Goal: Information Seeking & Learning: Learn about a topic

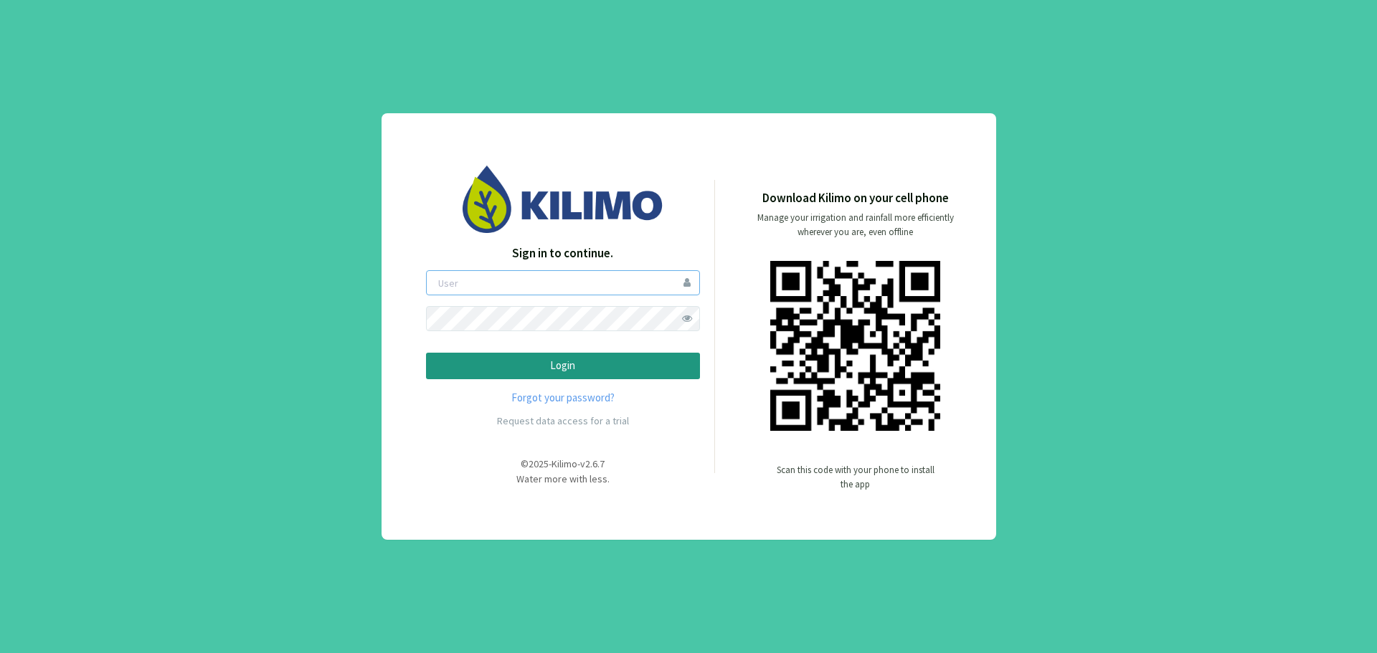
click at [648, 293] on input "email" at bounding box center [563, 282] width 274 height 25
drag, startPoint x: 516, startPoint y: 279, endPoint x: 191, endPoint y: 300, distance: 325.5
click at [191, 300] on div "Sign in to continue. ernestomanassero@gmail.com Login Forgot your password? Req…" at bounding box center [688, 326] width 1377 height 653
click at [426, 353] on button "Login" at bounding box center [563, 366] width 274 height 27
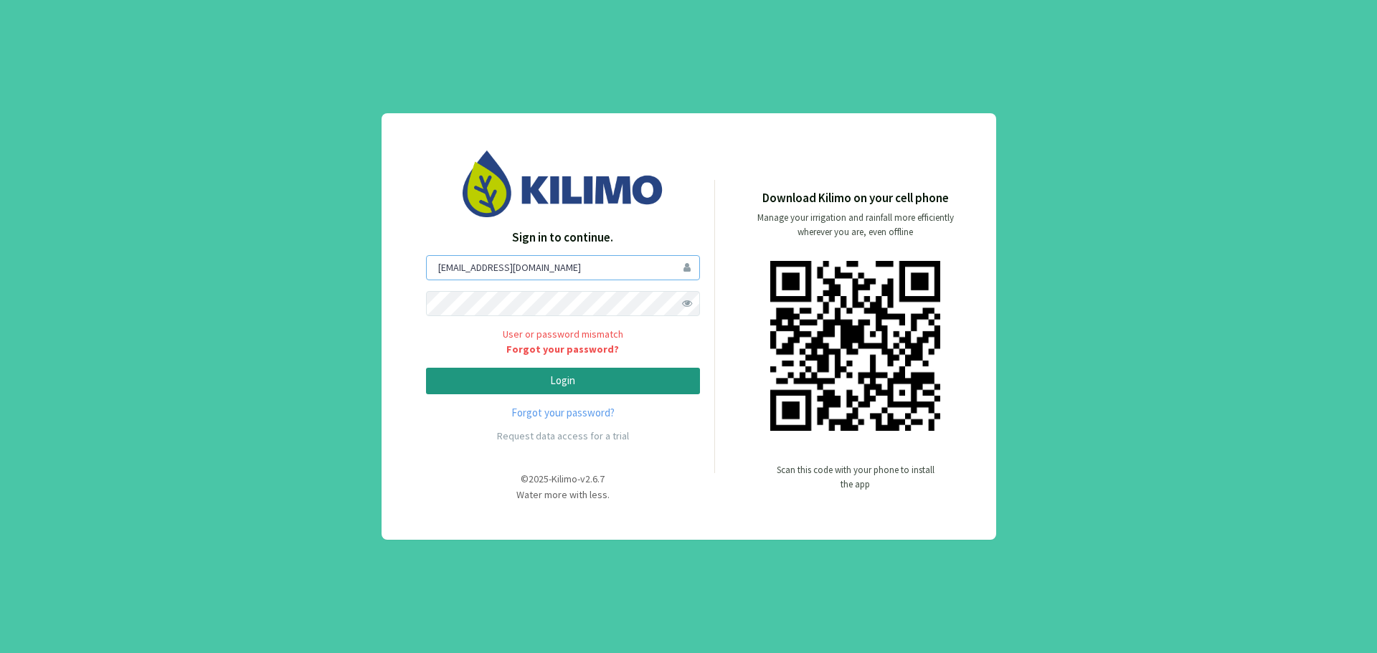
drag, startPoint x: 483, startPoint y: 272, endPoint x: 184, endPoint y: 259, distance: 300.0
click at [184, 259] on div "Sign in to continue. ivannaghio@gmail.com User or password mismatch Forgot your…" at bounding box center [688, 326] width 1377 height 653
type input "er@gmail.com"
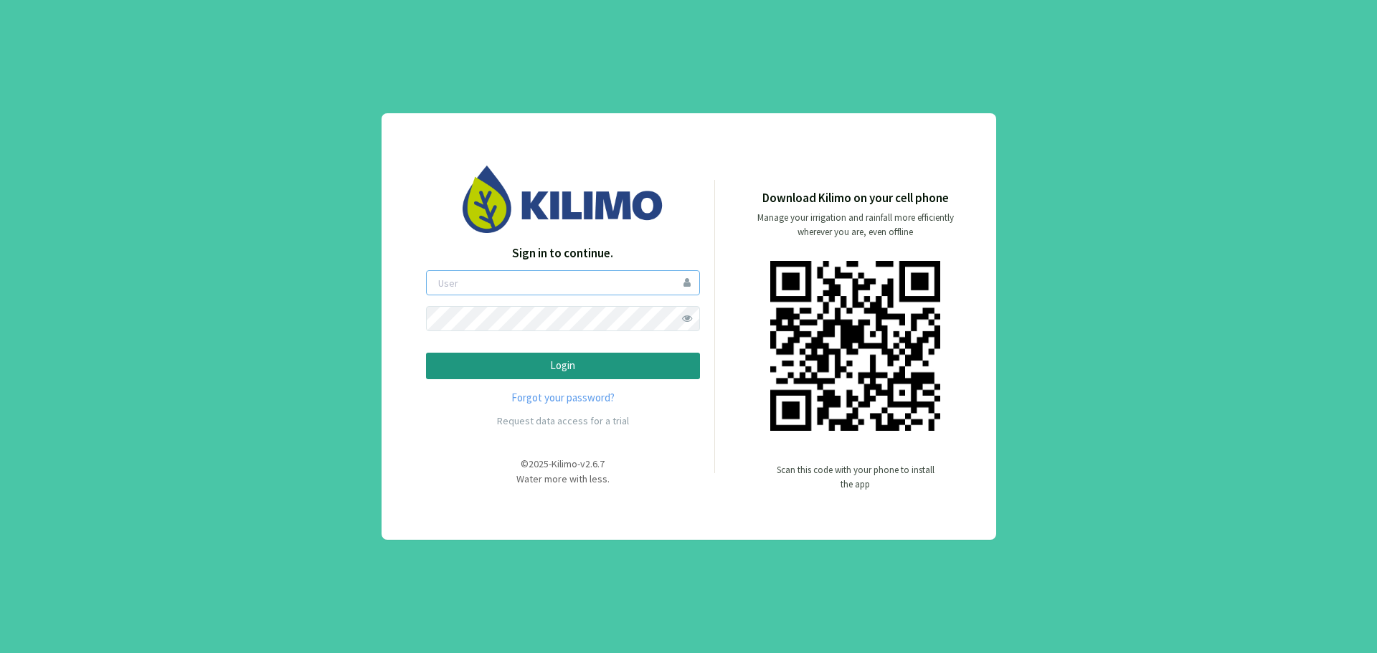
click at [551, 290] on input "email" at bounding box center [563, 282] width 274 height 25
type input "ivannaghio"
click at [426, 353] on button "Login" at bounding box center [563, 366] width 274 height 27
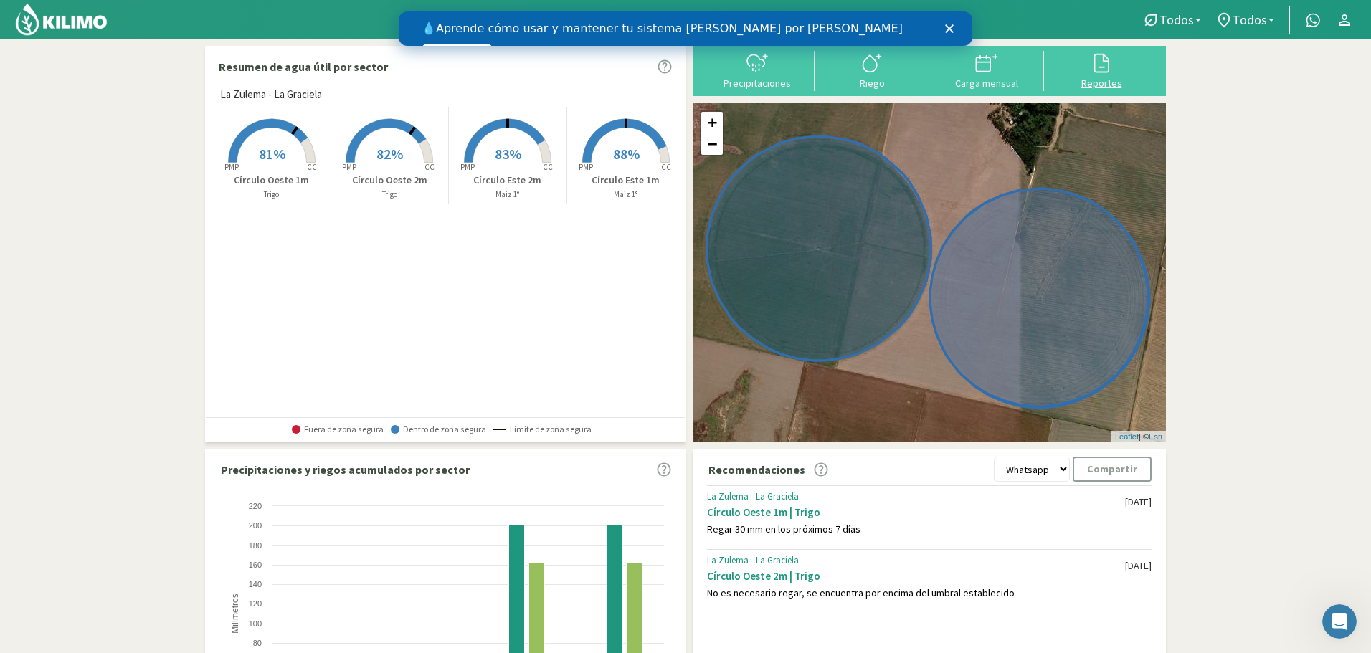
click at [1108, 72] on icon at bounding box center [1101, 63] width 15 height 19
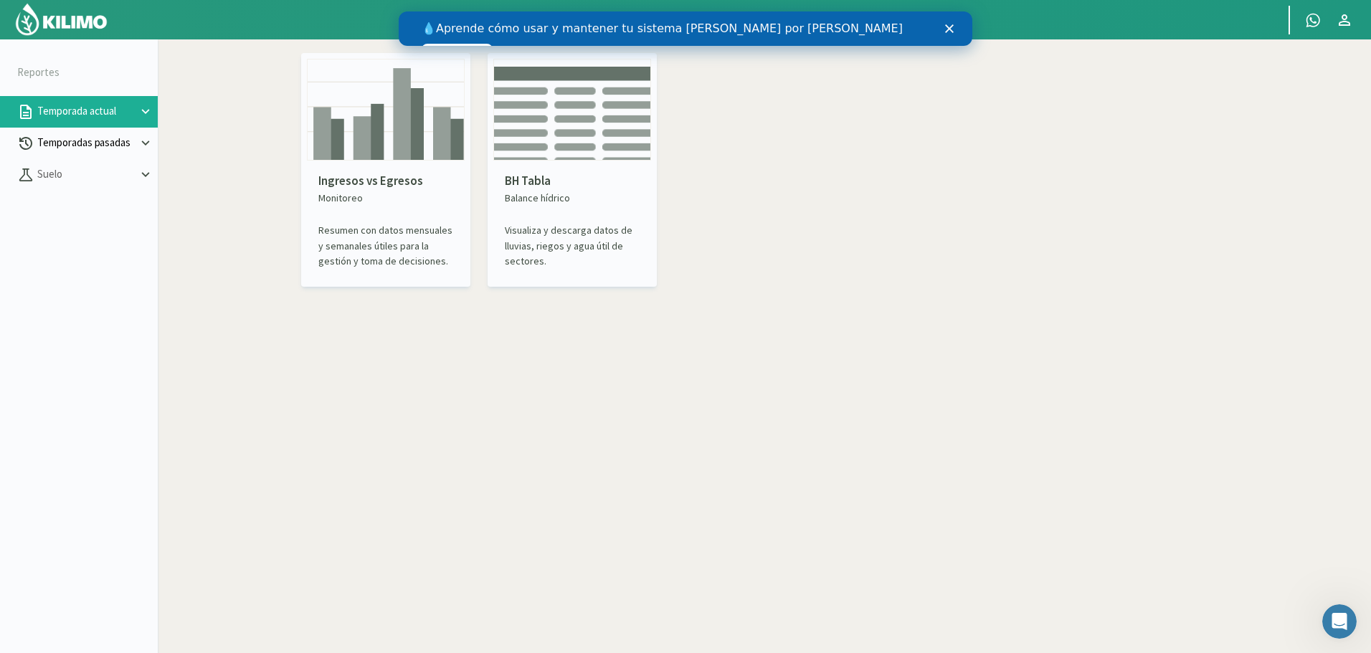
click at [103, 144] on p "Temporadas pasadas" at bounding box center [85, 143] width 103 height 16
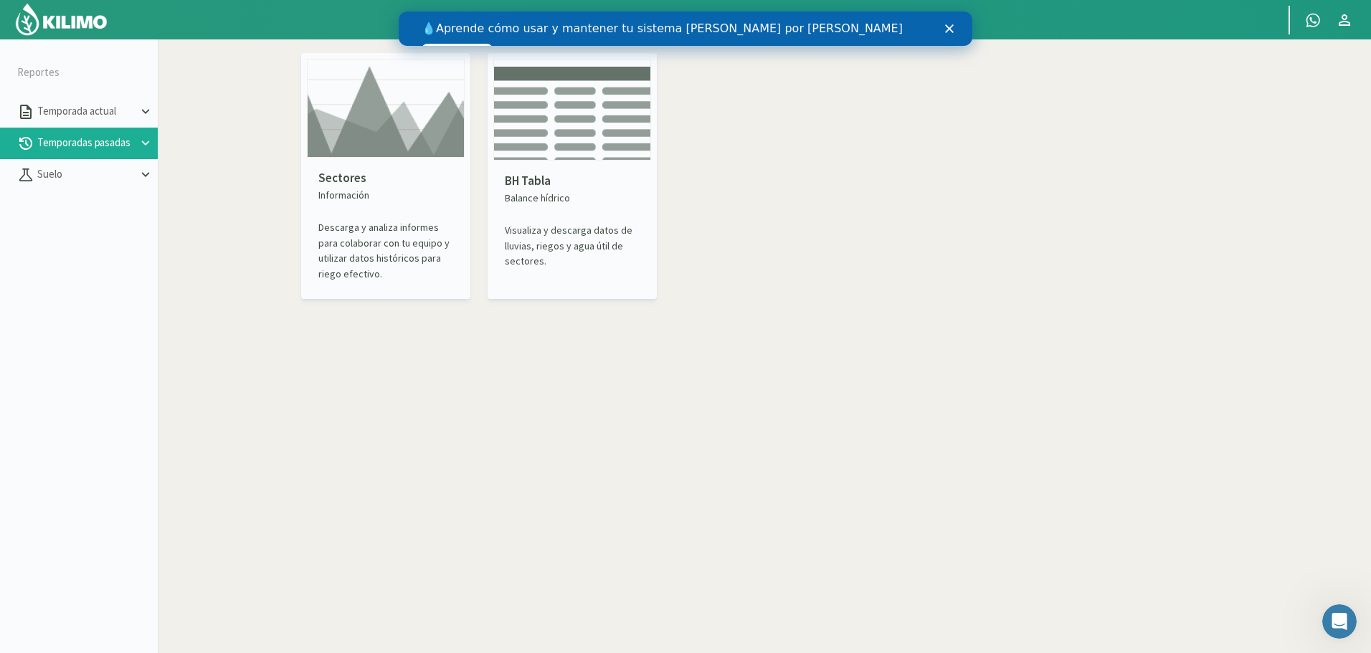
click at [140, 144] on icon at bounding box center [146, 144] width 16 height 16
click at [81, 174] on link "Sectores" at bounding box center [97, 174] width 120 height 13
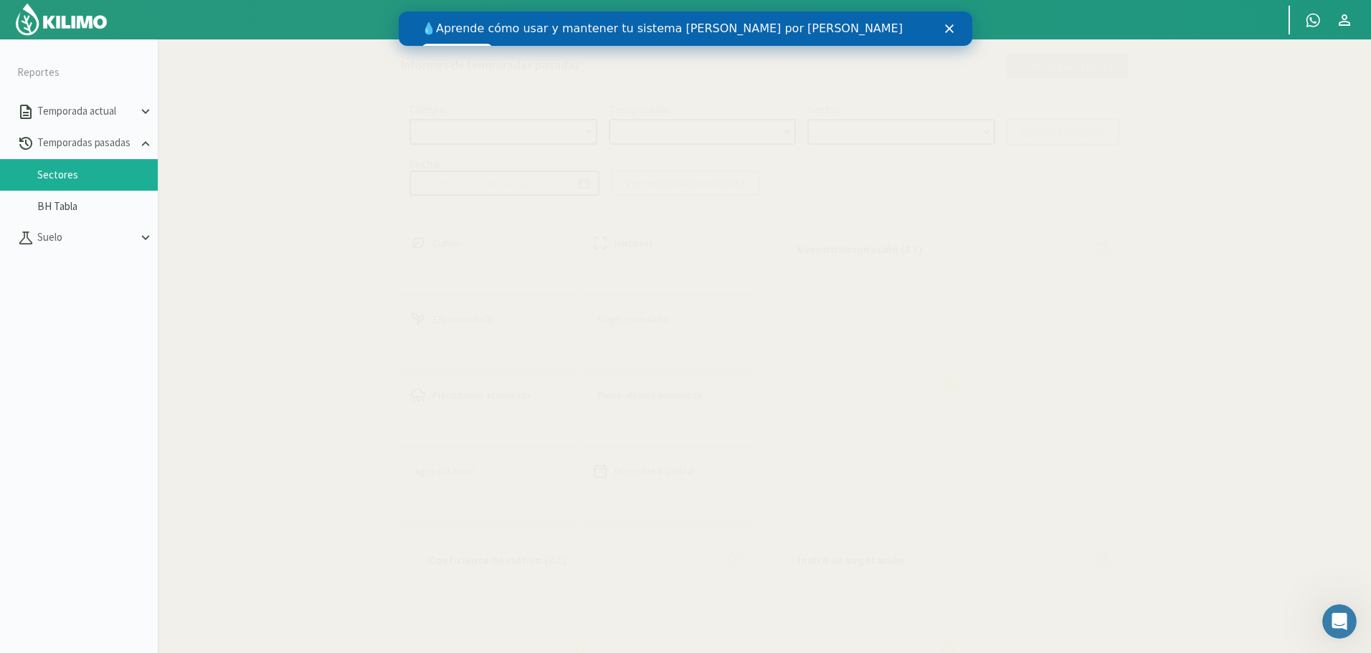
select select "0: Object"
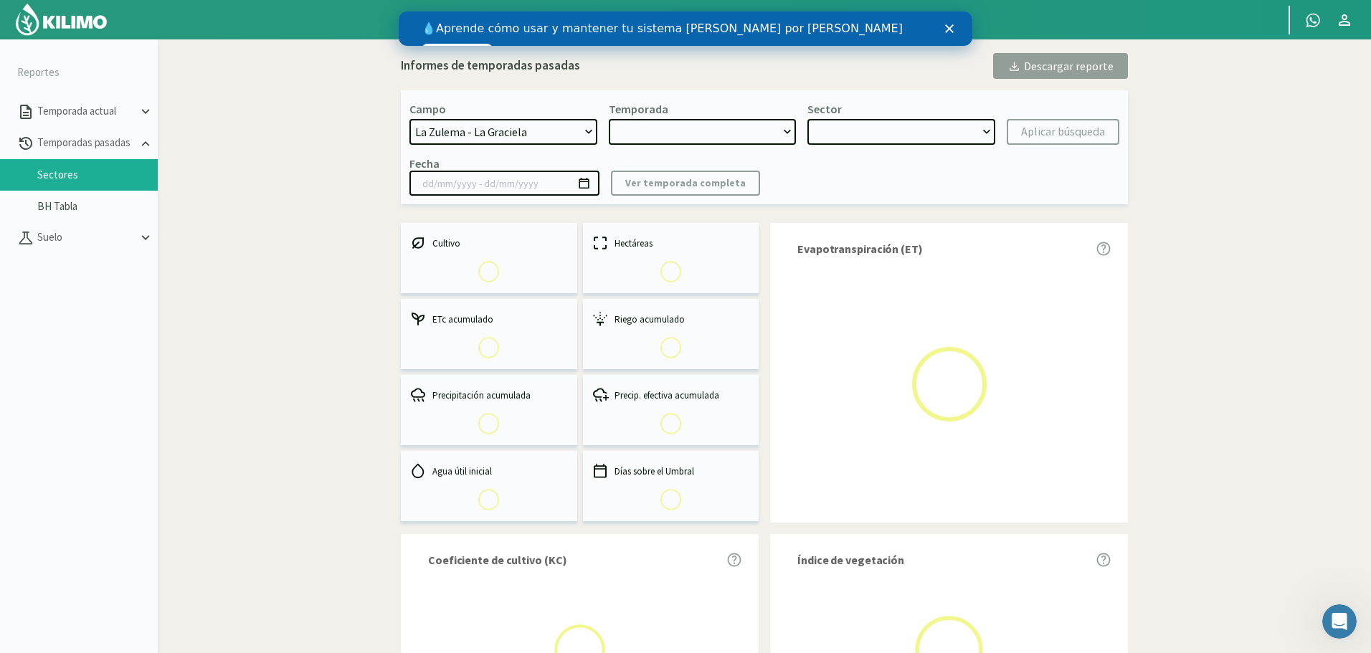
type input "[DATE] - [DATE]"
select select "0: 2024"
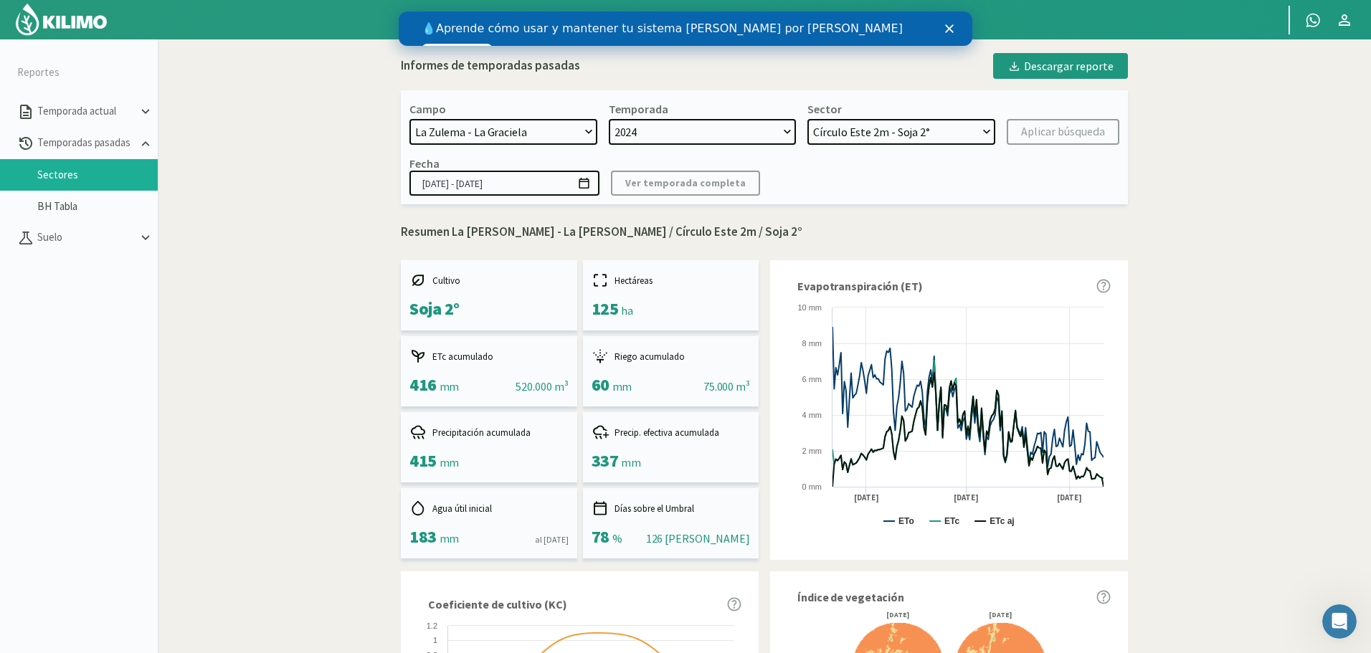
click at [897, 138] on select "Círculo Este 2m - Soja 2° Círculo Este 1m - Soja 2° Círculo Oeste 1m - Maiz 1° …" at bounding box center [901, 132] width 188 height 26
select select "2: Object"
click at [807, 119] on select "Círculo Este 2m - Soja 2° Círculo Este 1m - Soja 2° Círculo Oeste 1m - Maiz 1° …" at bounding box center [901, 132] width 188 height 26
click at [584, 181] on icon at bounding box center [584, 183] width 10 height 11
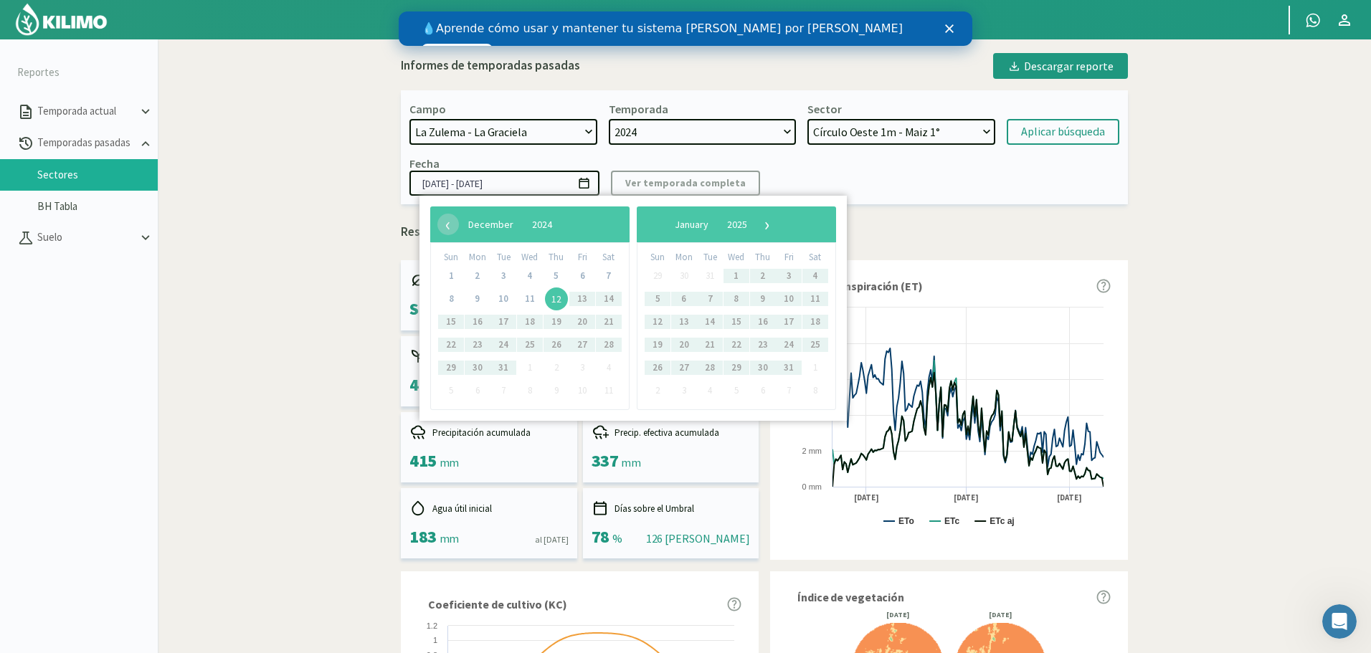
click at [1004, 171] on div "Fecha [DATE] - [DATE] Ver temporada completa" at bounding box center [764, 175] width 710 height 39
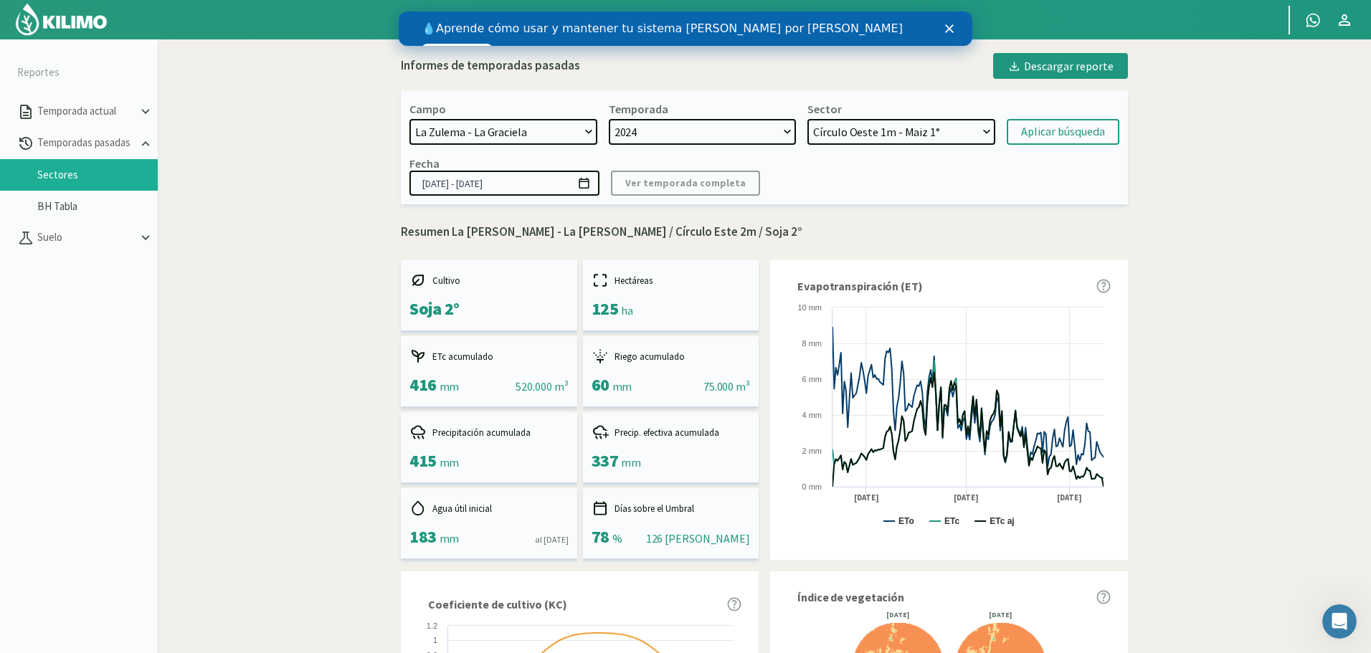
click at [765, 127] on select "2024 2023 2022" at bounding box center [703, 132] width 188 height 26
click at [609, 119] on select "2024 2023 2022" at bounding box center [703, 132] width 188 height 26
click at [673, 189] on kil-button "Ver temporada completa" at bounding box center [685, 183] width 149 height 25
click at [1081, 128] on div "Aplicar búsqueda" at bounding box center [1063, 131] width 84 height 17
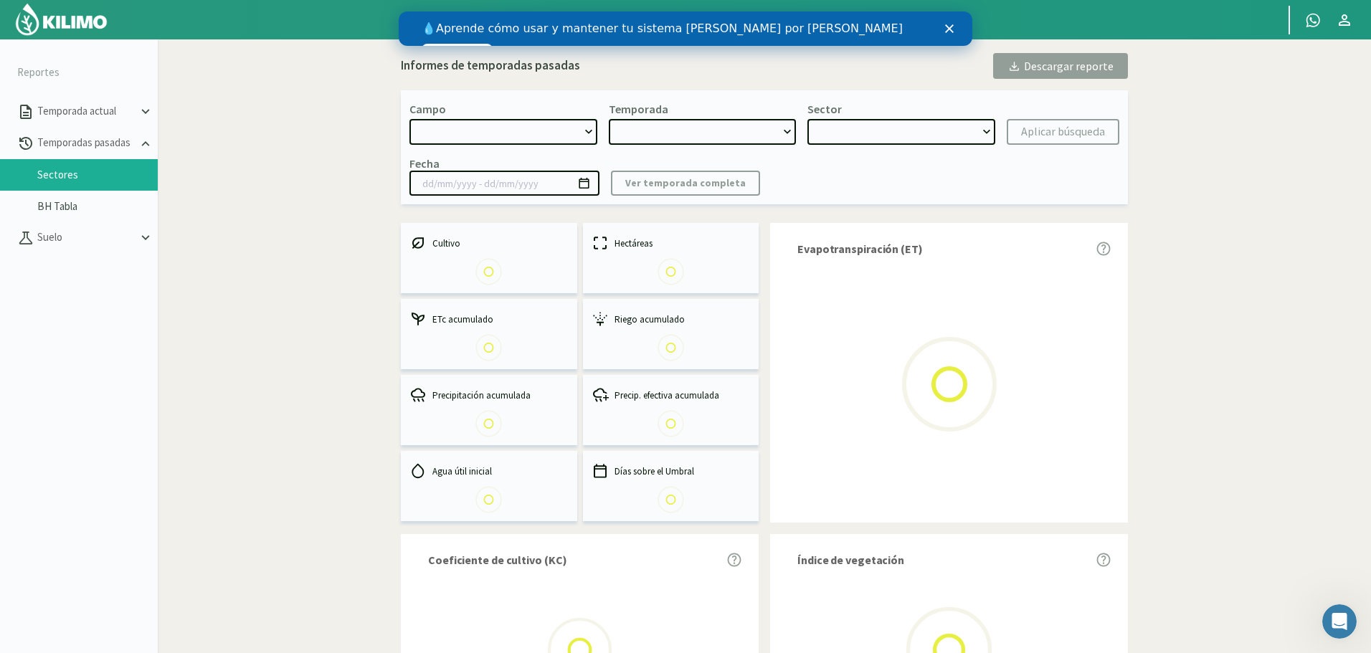
select select "0: Object"
type input "[DATE] - [DATE]"
select select "0: 2024"
select select "2: Object"
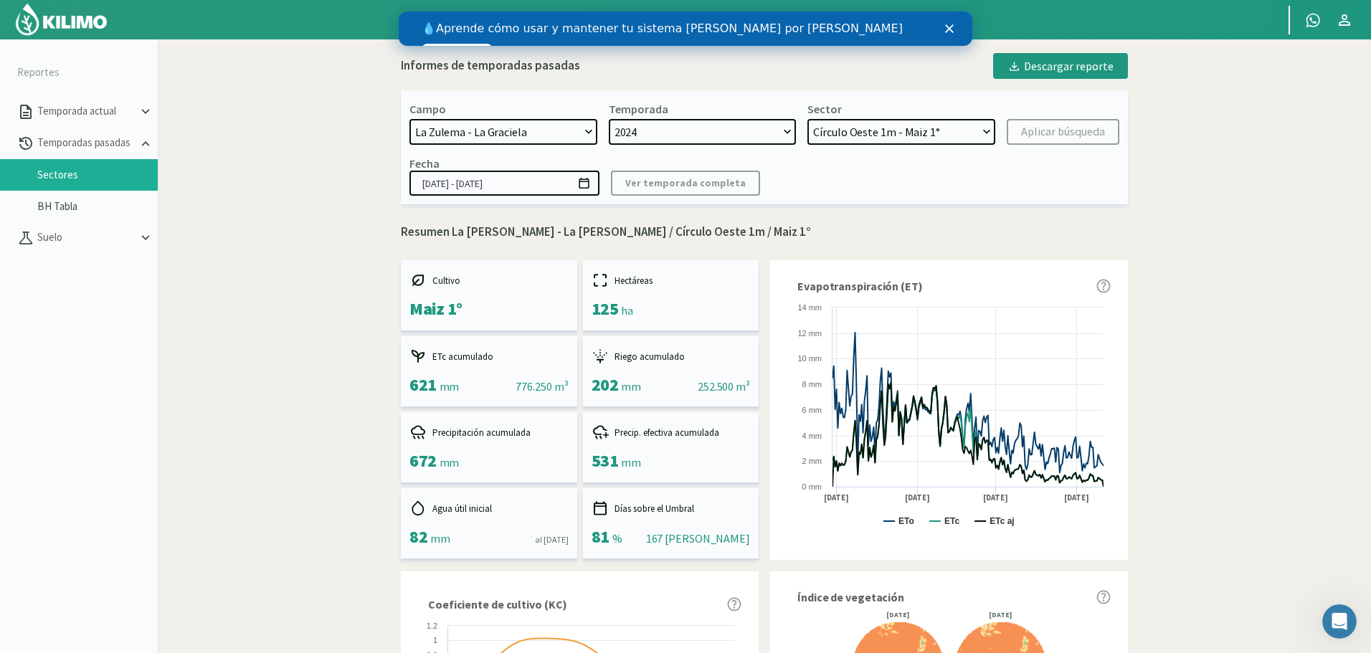
click at [944, 31] on div "💧 Aprende cómo usar y mantener tu sistema [PERSON_NAME] por goteo Ver videos" at bounding box center [686, 39] width 574 height 44
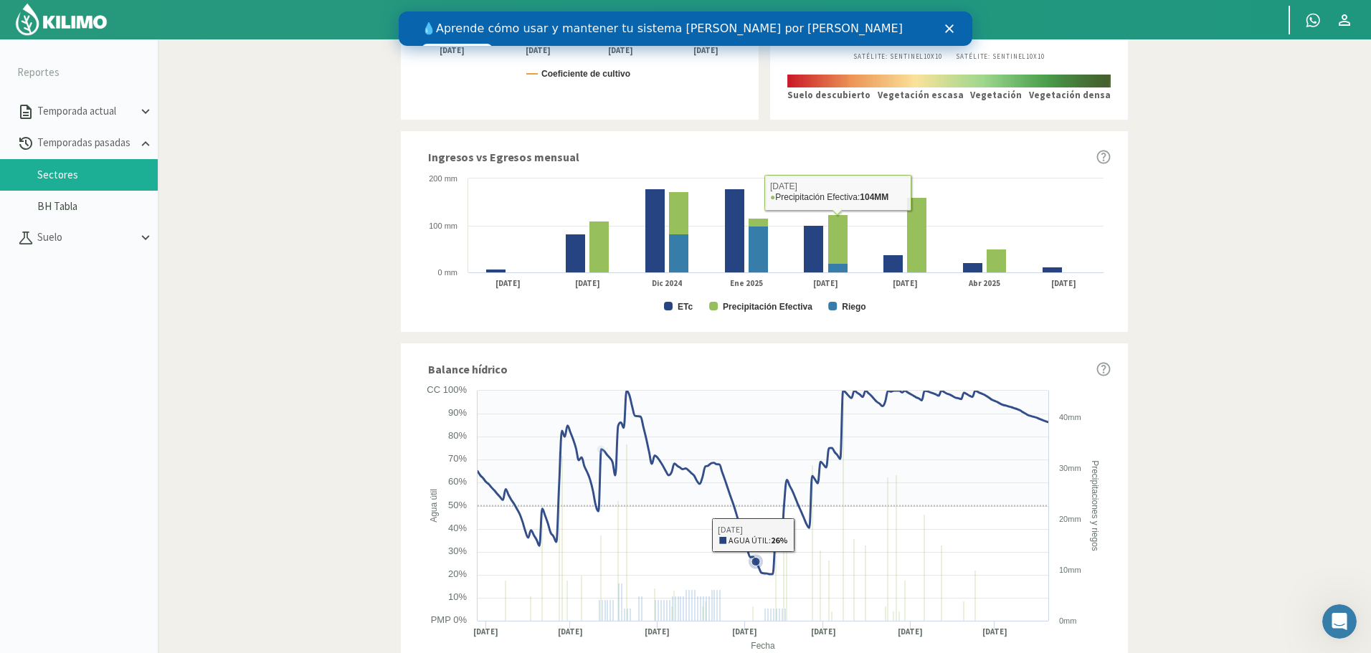
scroll to position [700, 0]
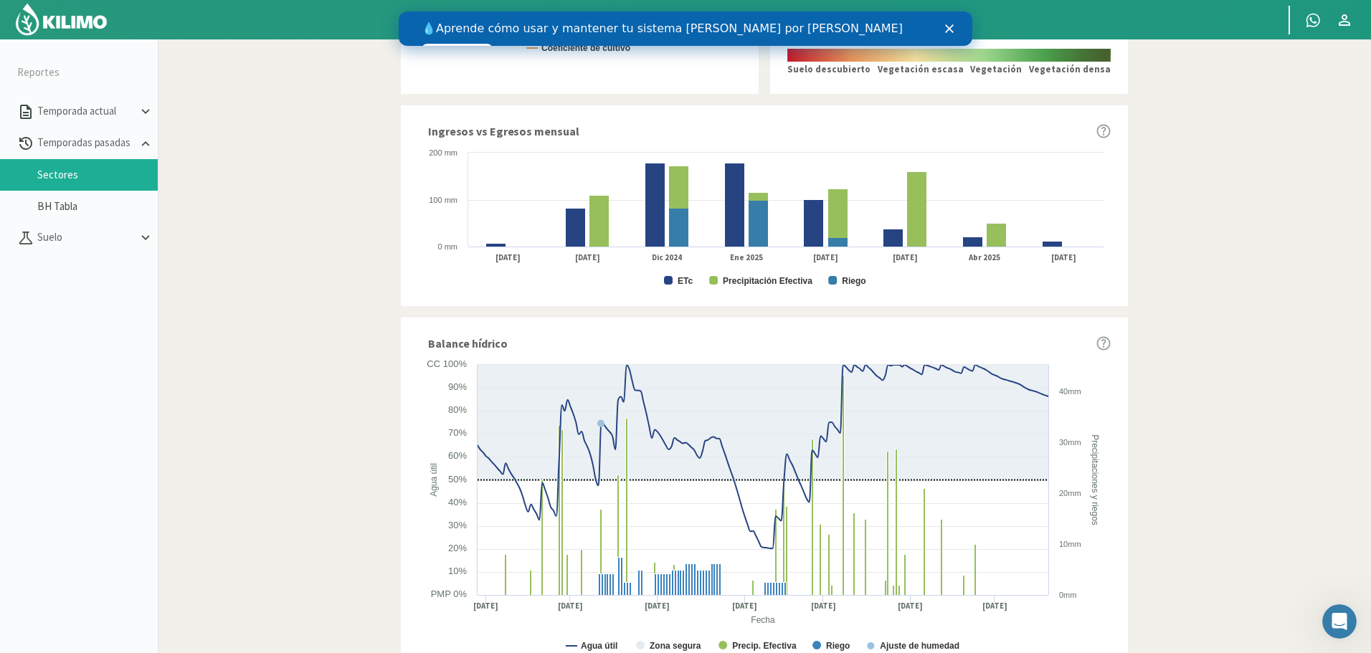
click at [267, 366] on section "Reportes Temporada actual Temporadas pasadas Sectores BH Tabla [GEOGRAPHIC_DATA…" at bounding box center [685, 365] width 1371 height 653
